Goal: Contribute content

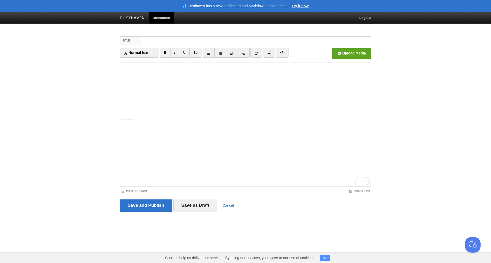
click at [121, 81] on iframe at bounding box center [246, 124] width 252 height 124
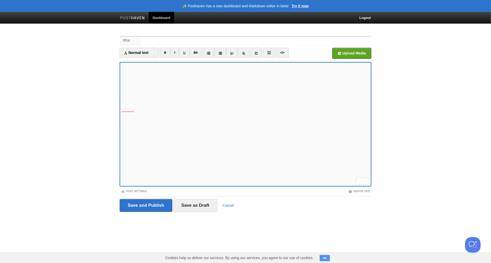
click at [121, 91] on iframe at bounding box center [246, 124] width 252 height 124
click at [121, 107] on iframe at bounding box center [246, 124] width 252 height 124
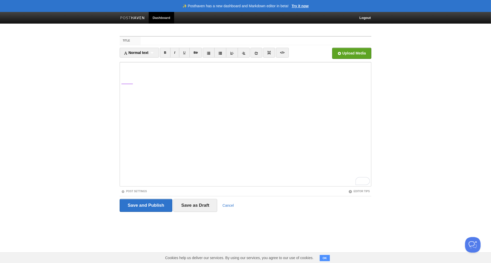
click at [121, 106] on iframe at bounding box center [246, 124] width 252 height 124
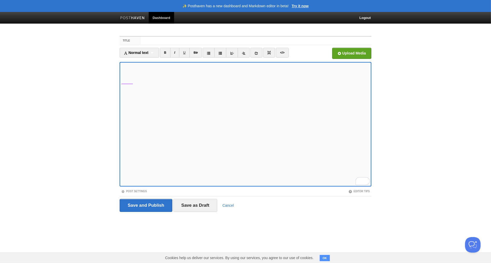
click at [121, 110] on iframe at bounding box center [246, 124] width 252 height 124
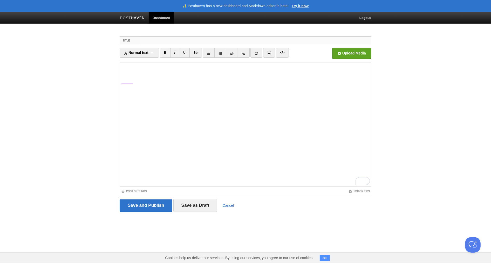
click at [146, 40] on input "Title" at bounding box center [256, 41] width 231 height 8
type input "muted"
click at [150, 208] on input "Save and Publish" at bounding box center [146, 205] width 53 height 13
